Goal: Task Accomplishment & Management: Manage account settings

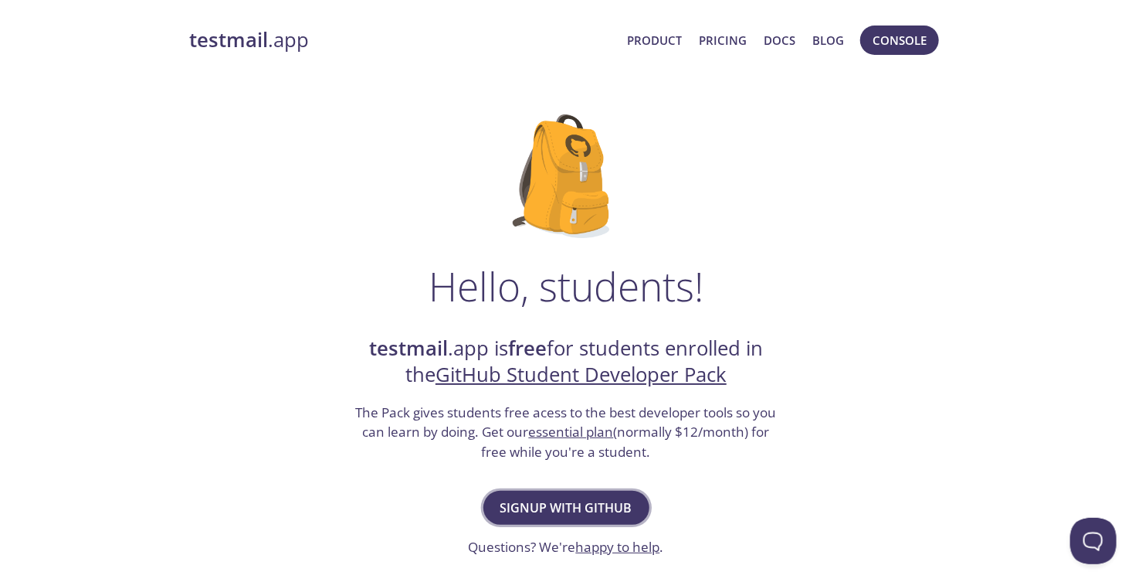
click at [557, 505] on span "Signup with GitHub" at bounding box center [567, 508] width 132 height 22
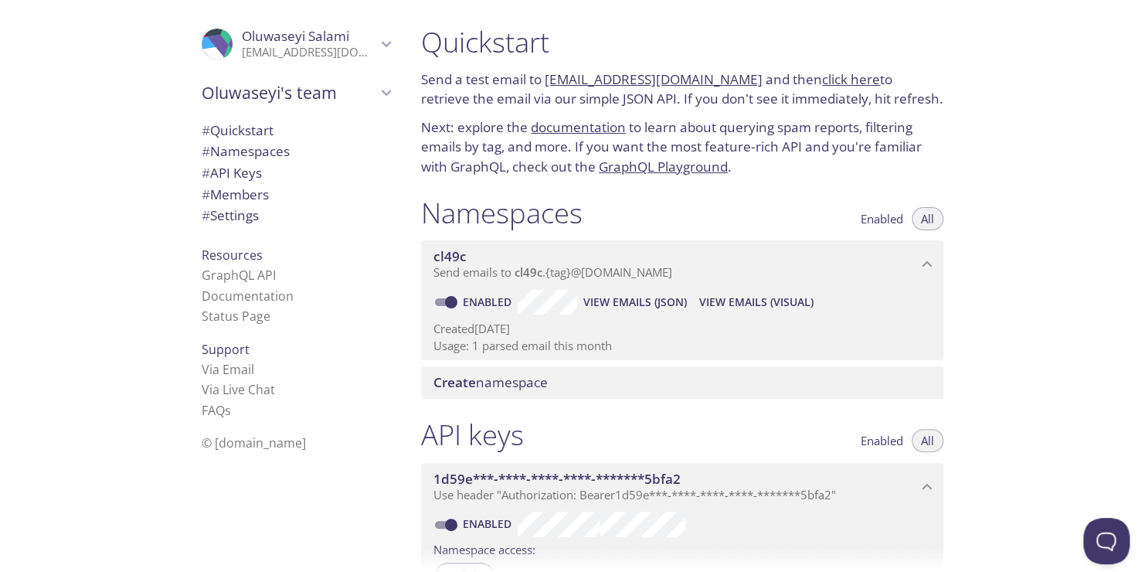
click at [744, 300] on span "View Emails (Visual)" at bounding box center [756, 302] width 114 height 19
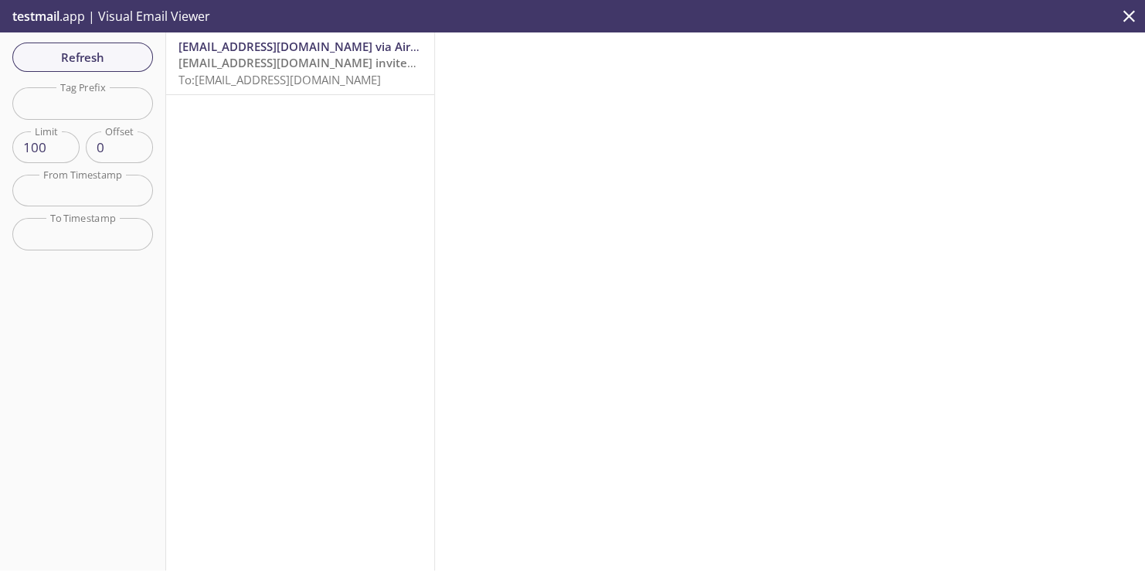
click at [321, 63] on span "[EMAIL_ADDRESS][DOMAIN_NAME] invited you to edit a base in Airtable" at bounding box center [377, 62] width 399 height 15
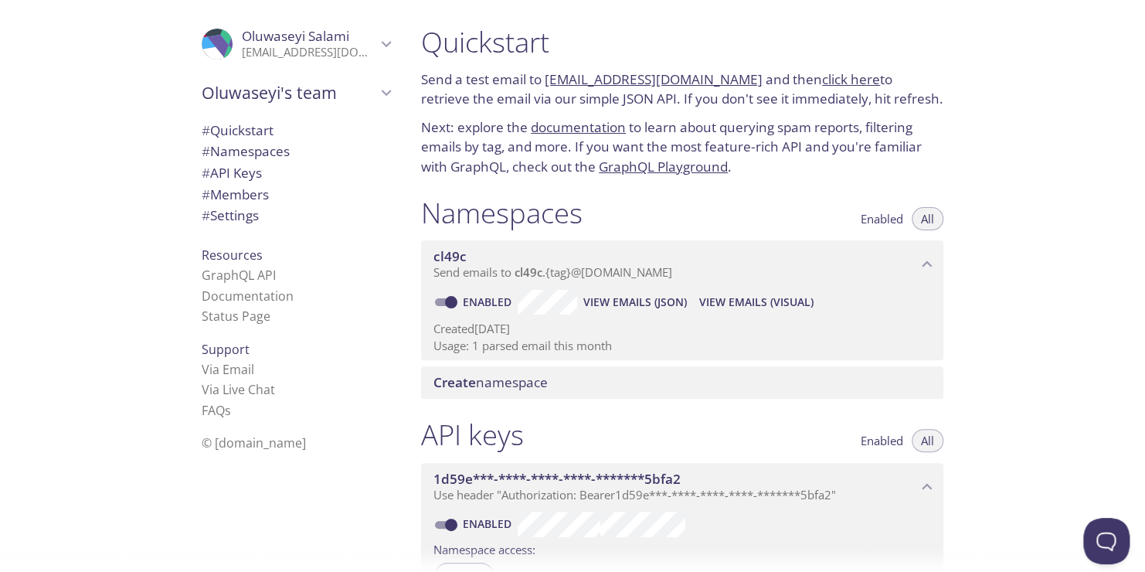
click at [643, 306] on span "View Emails (JSON)" at bounding box center [635, 302] width 104 height 19
click at [743, 301] on span "View Emails (Visual)" at bounding box center [756, 302] width 114 height 19
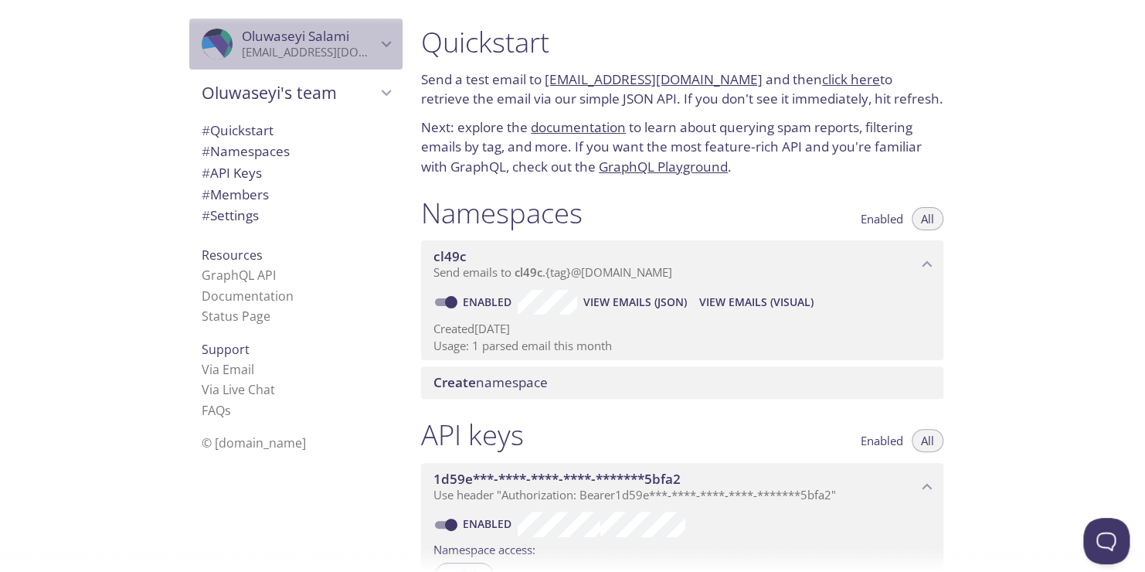
click at [376, 43] on icon "Oluwaseyi Salami" at bounding box center [386, 44] width 20 height 20
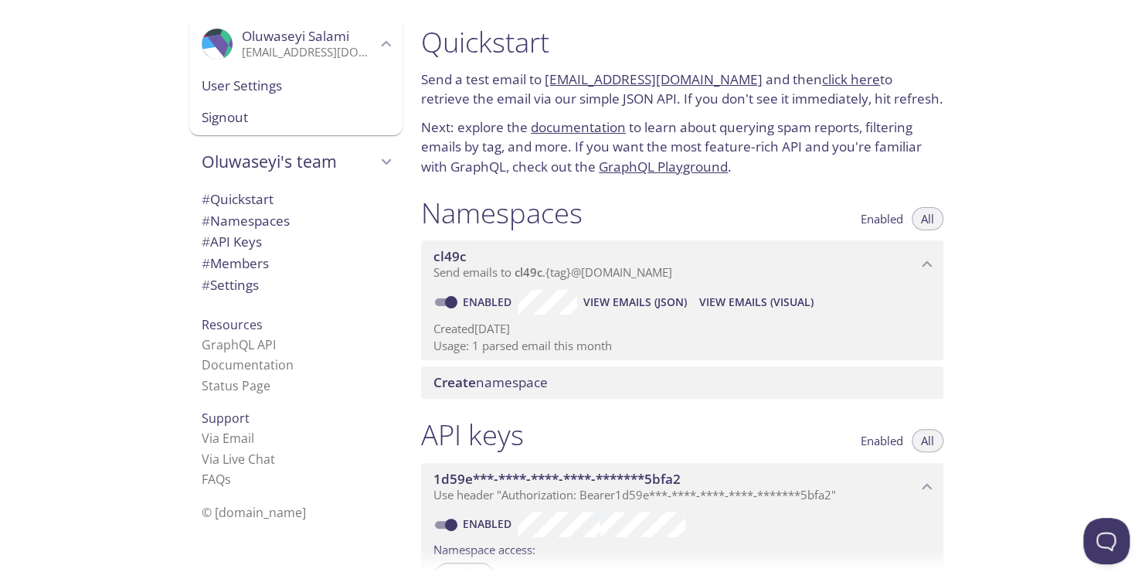
click at [251, 93] on span "User Settings" at bounding box center [296, 86] width 188 height 20
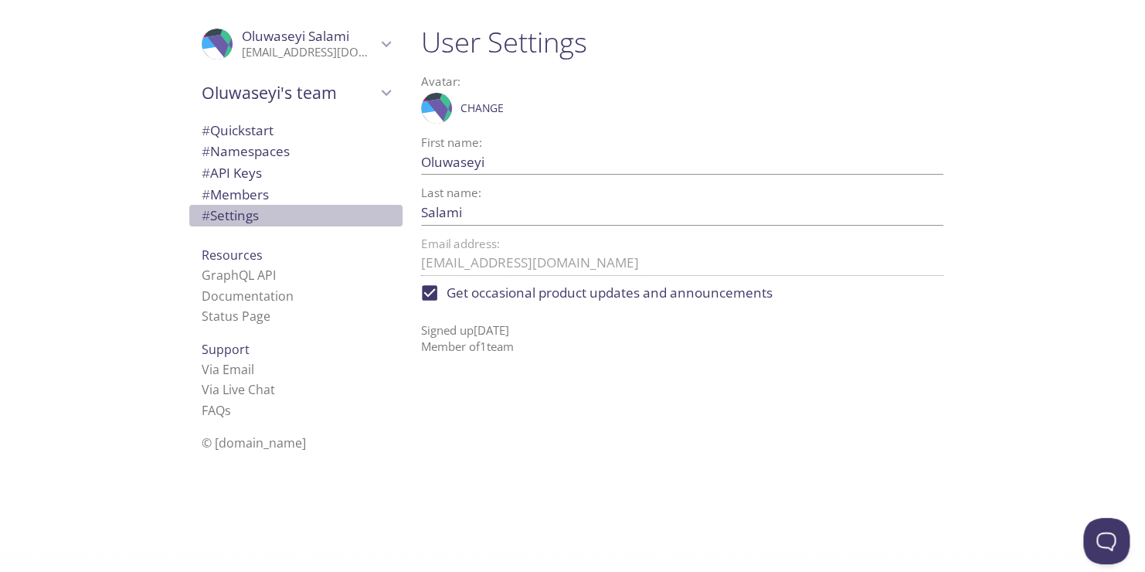
click at [242, 215] on span "# Settings" at bounding box center [230, 215] width 57 height 18
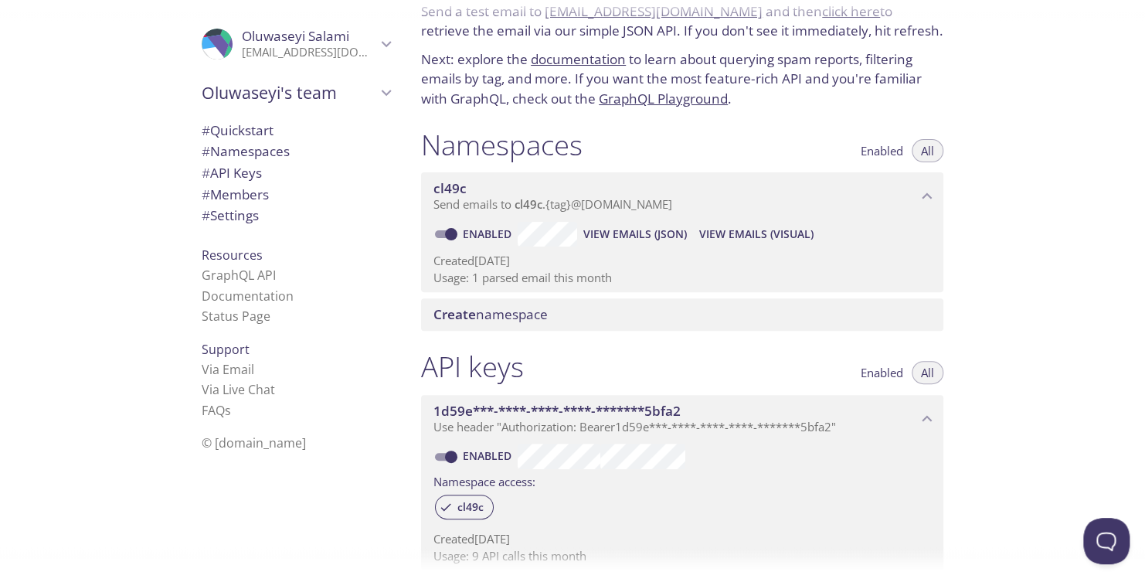
scroll to position [63, 0]
